Goal: Complete application form

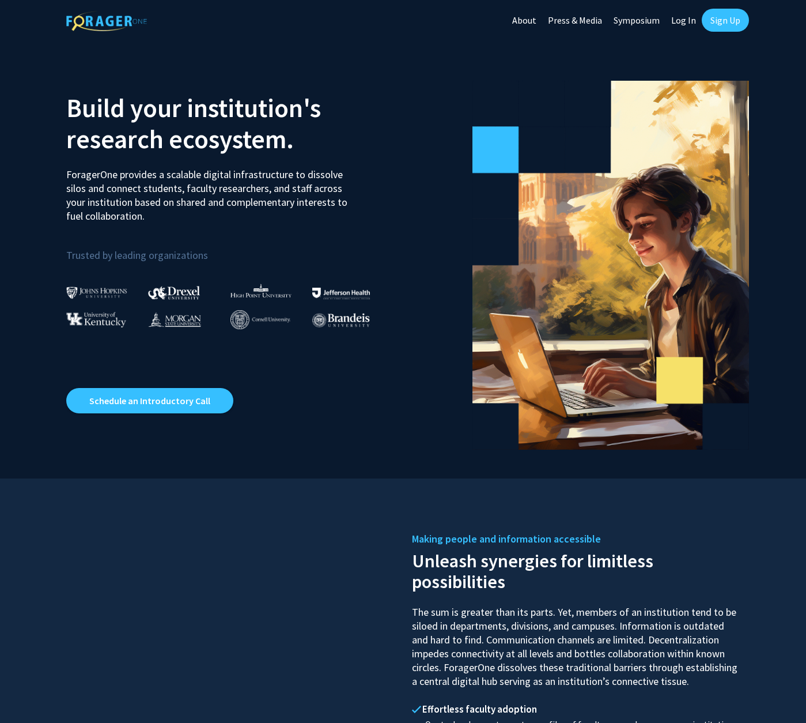
click at [684, 21] on link "Log In" at bounding box center [684, 20] width 36 height 40
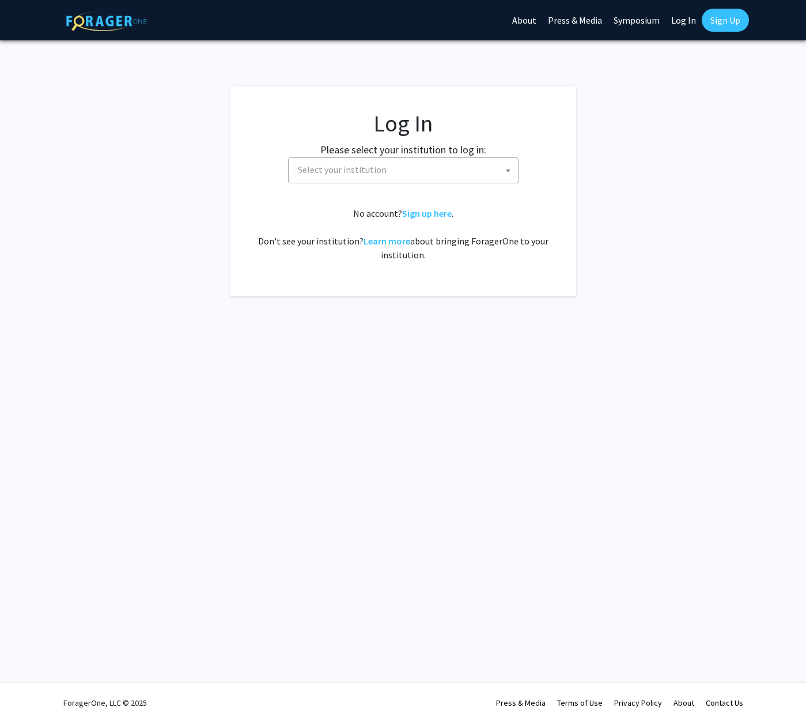
click at [507, 167] on span at bounding box center [509, 170] width 12 height 25
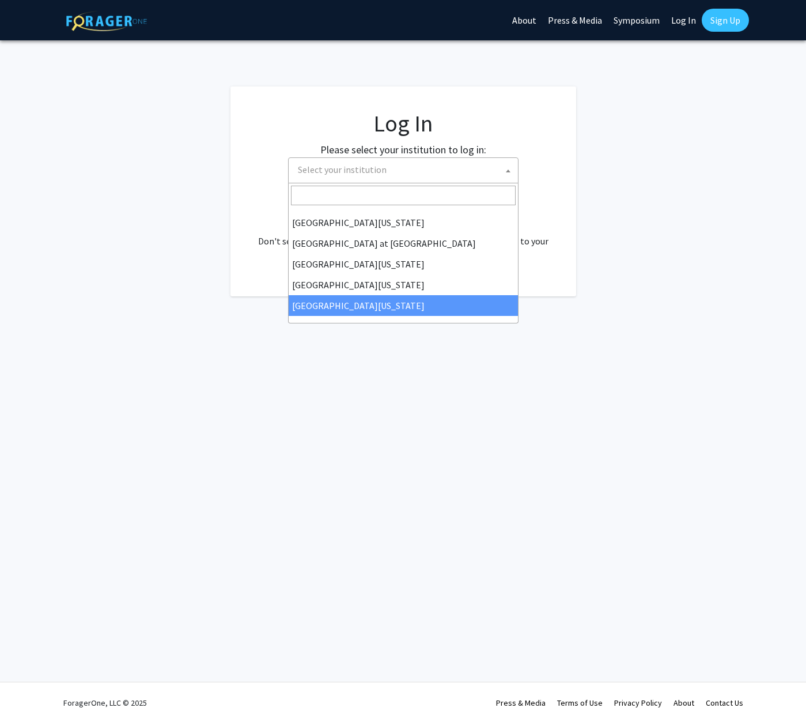
select select "33"
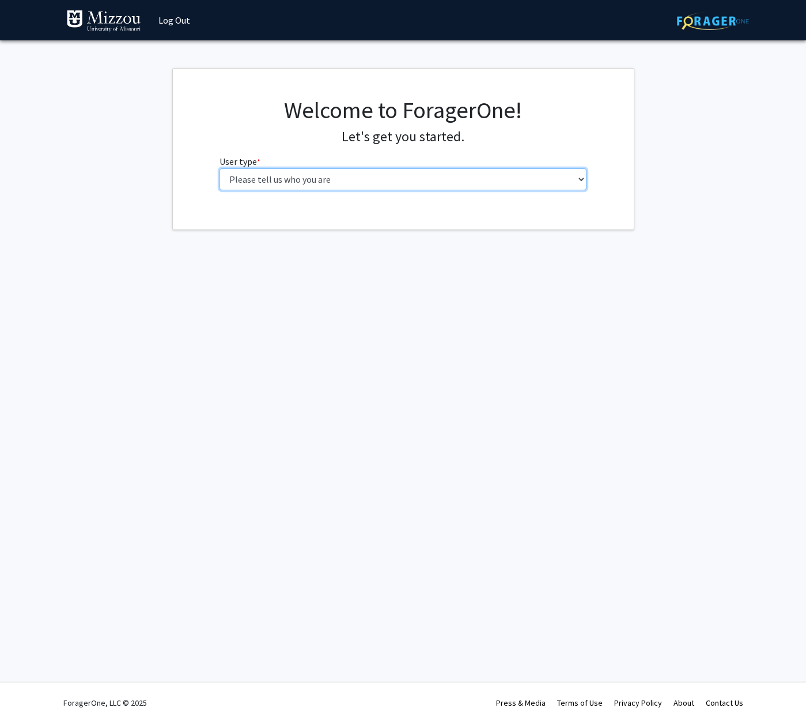
select select "5: faculty"
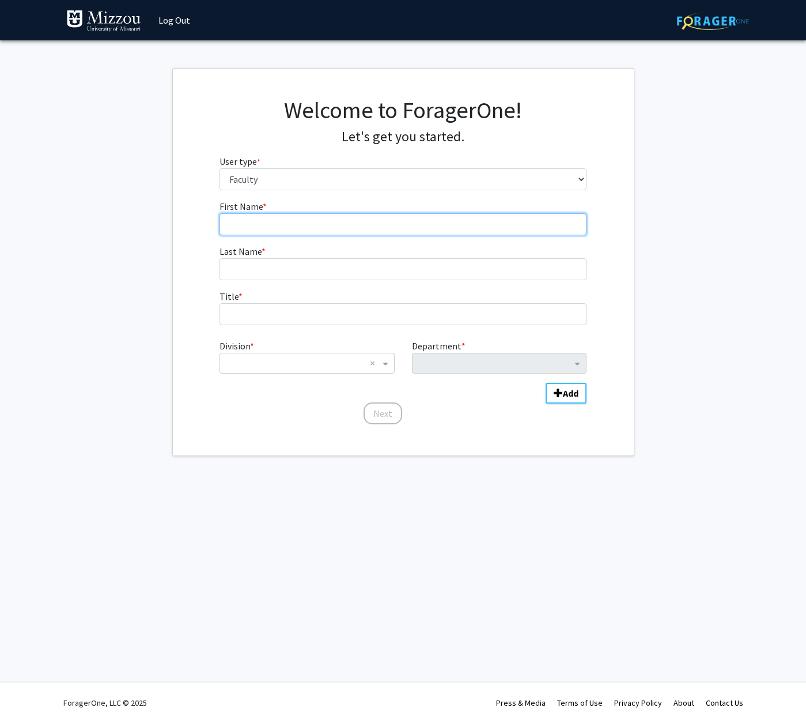
click at [305, 220] on input "First Name * required" at bounding box center [403, 224] width 367 height 22
type input "Gina"
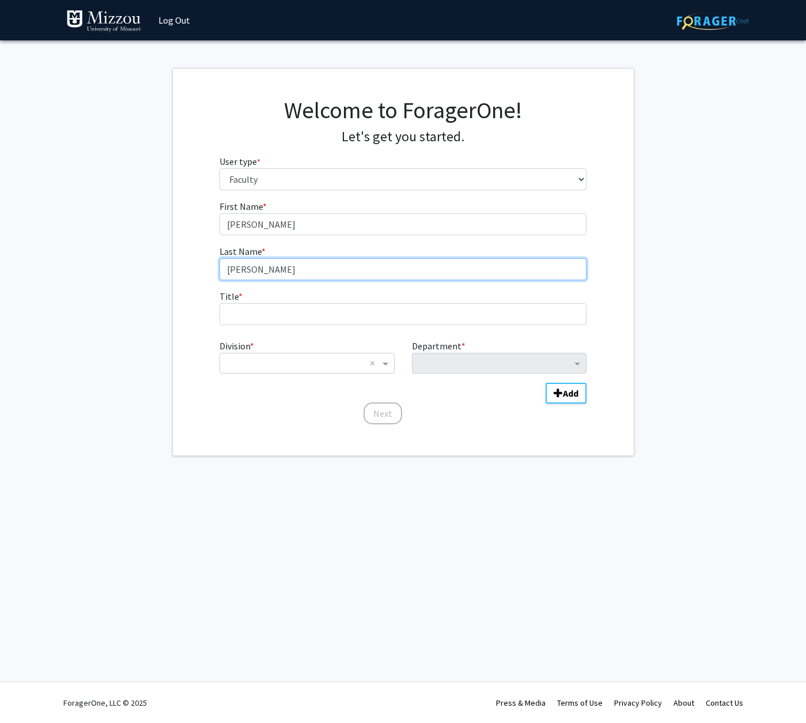
type input "Pifer"
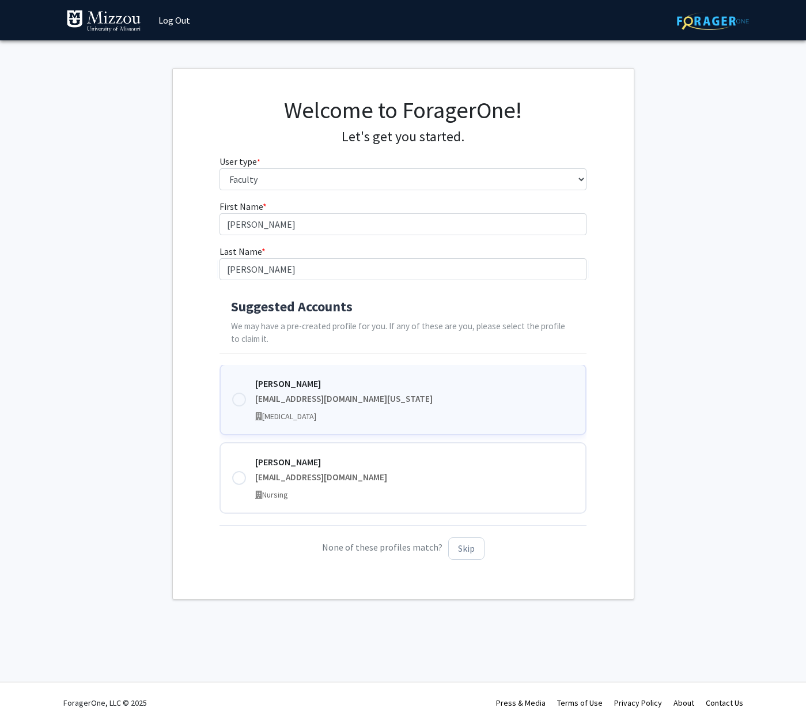
click at [239, 396] on div at bounding box center [239, 399] width 14 height 14
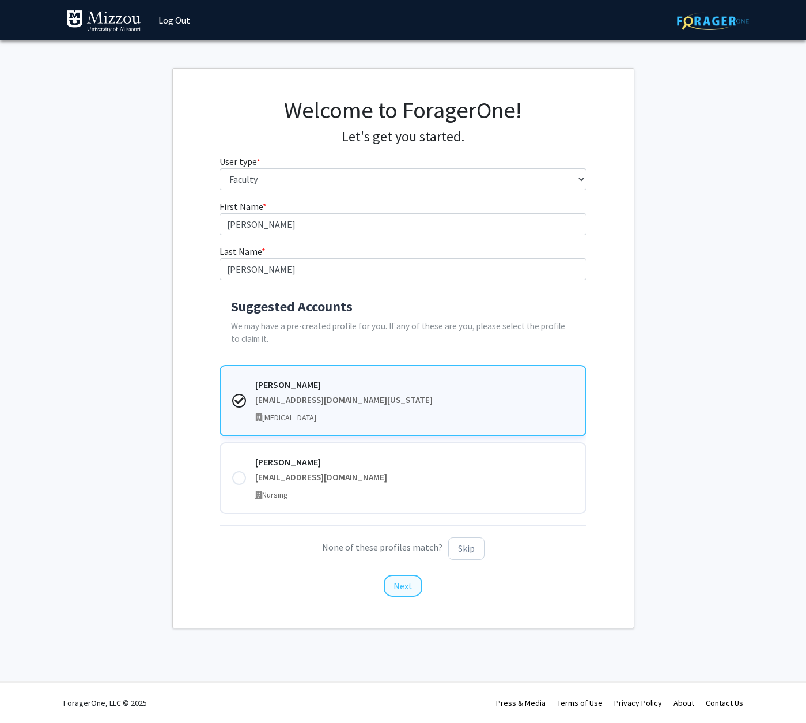
click at [406, 581] on button "Next" at bounding box center [403, 586] width 39 height 22
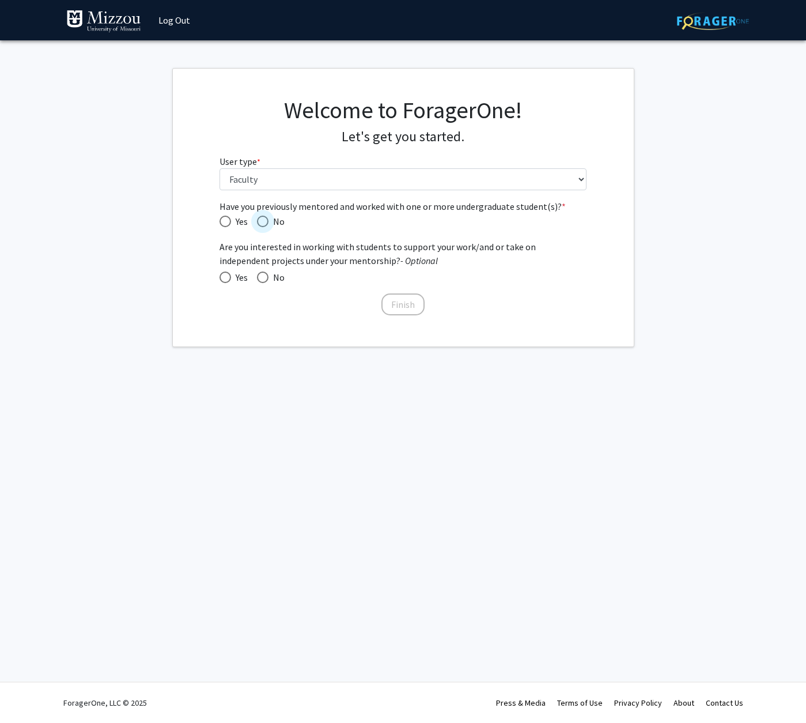
click at [264, 221] on span "Have you previously mentored and worked with one or more undergraduate student(…" at bounding box center [263, 222] width 12 height 12
click at [264, 221] on input "No" at bounding box center [263, 222] width 12 height 12
radio input "true"
click at [225, 275] on span at bounding box center [226, 277] width 12 height 12
click at [225, 275] on input "Yes" at bounding box center [226, 277] width 12 height 12
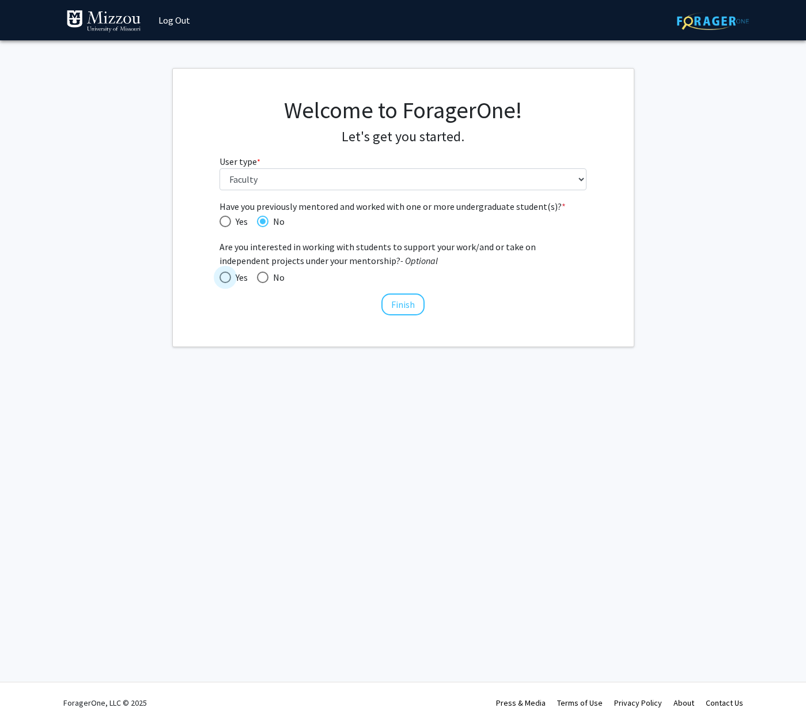
radio input "true"
click at [224, 220] on span "Have you previously mentored and worked with one or more undergraduate student(…" at bounding box center [226, 222] width 12 height 12
click at [224, 220] on input "Yes" at bounding box center [226, 222] width 12 height 12
radio input "true"
click at [402, 304] on button "Finish" at bounding box center [402, 304] width 43 height 22
